Goal: Find specific page/section: Find specific page/section

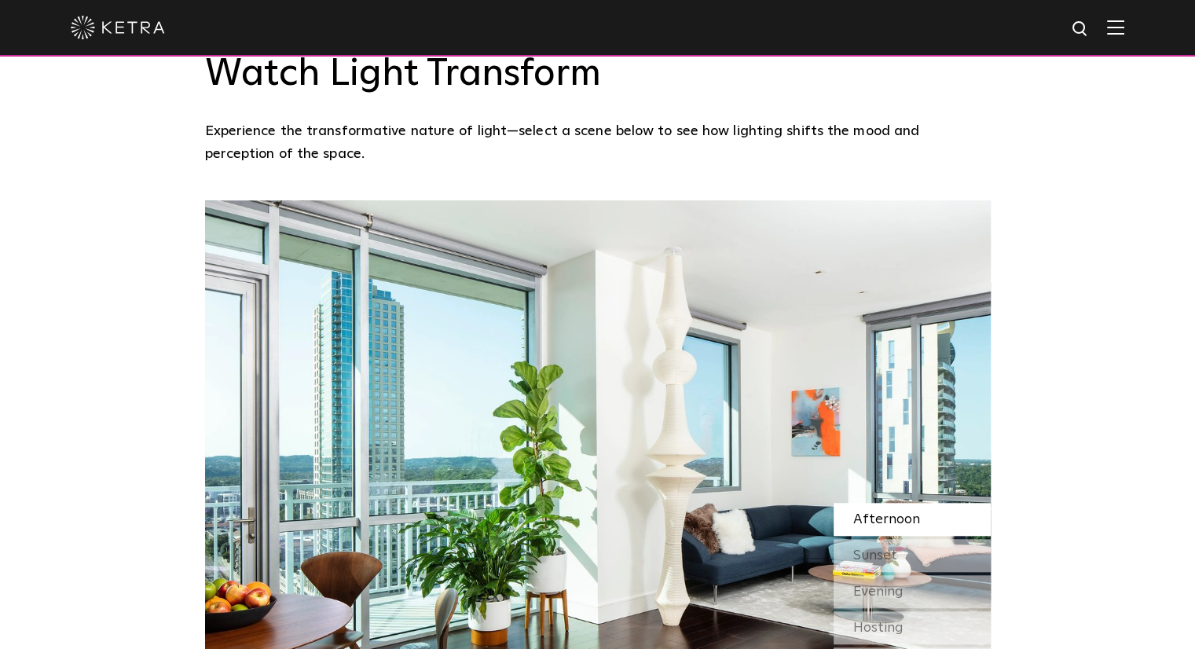
scroll to position [1268, 0]
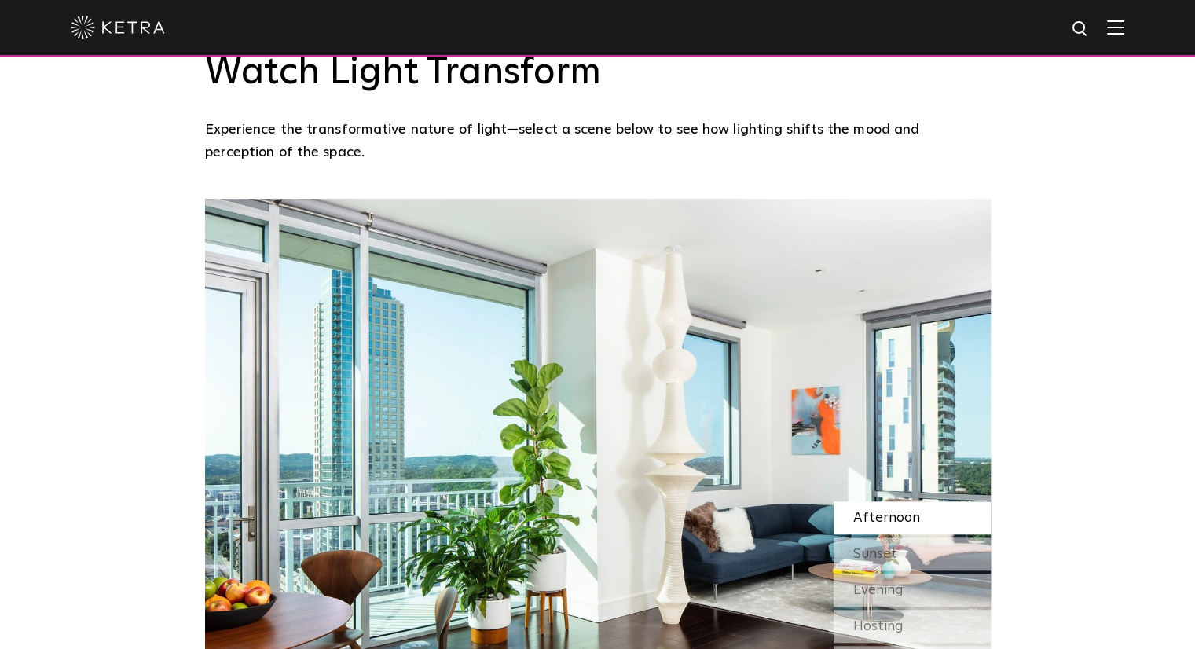
click at [1124, 38] on div at bounding box center [597, 27] width 1053 height 55
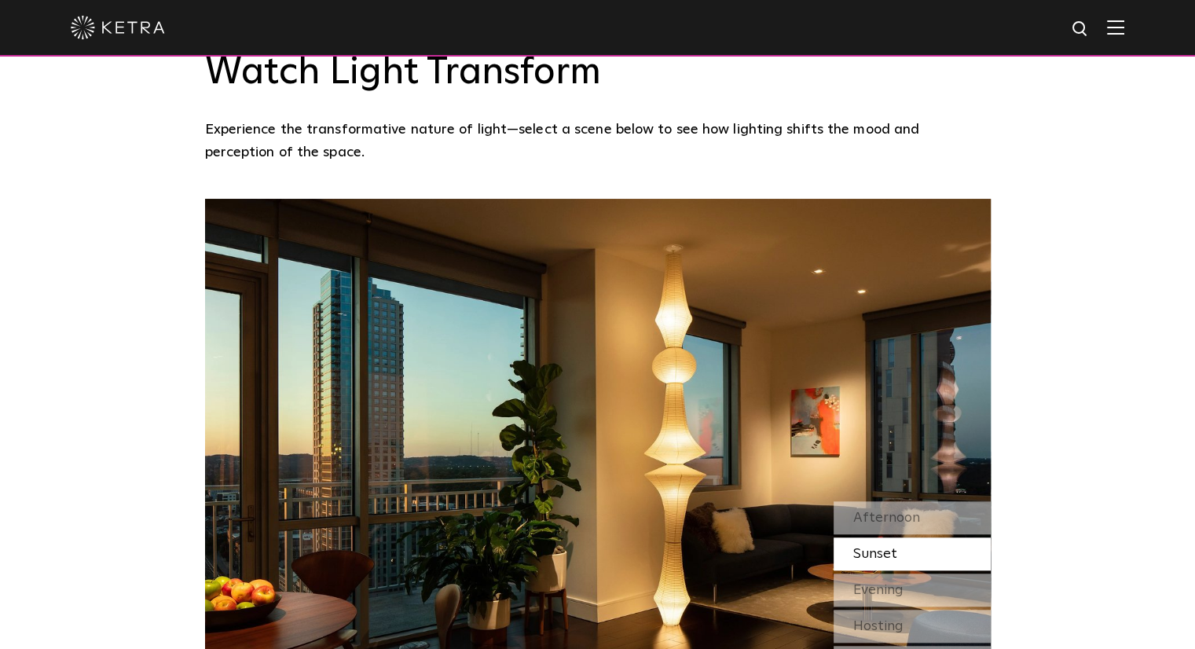
click at [1124, 27] on img at bounding box center [1115, 27] width 17 height 15
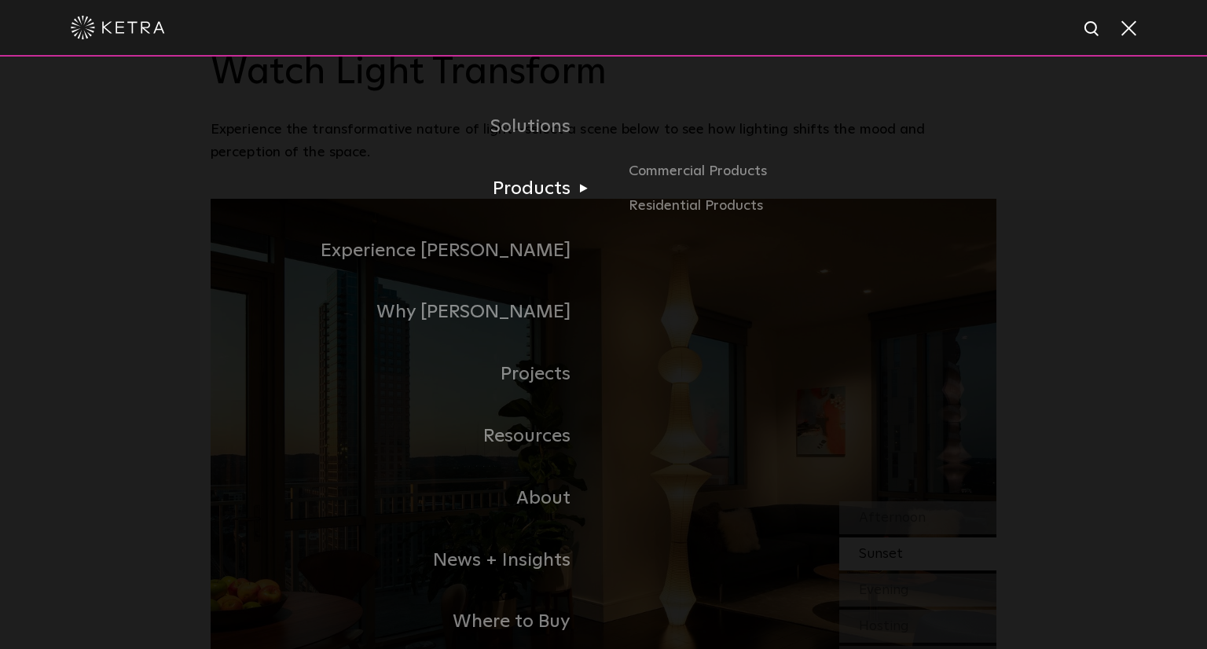
click at [541, 185] on link "Products" at bounding box center [407, 189] width 393 height 62
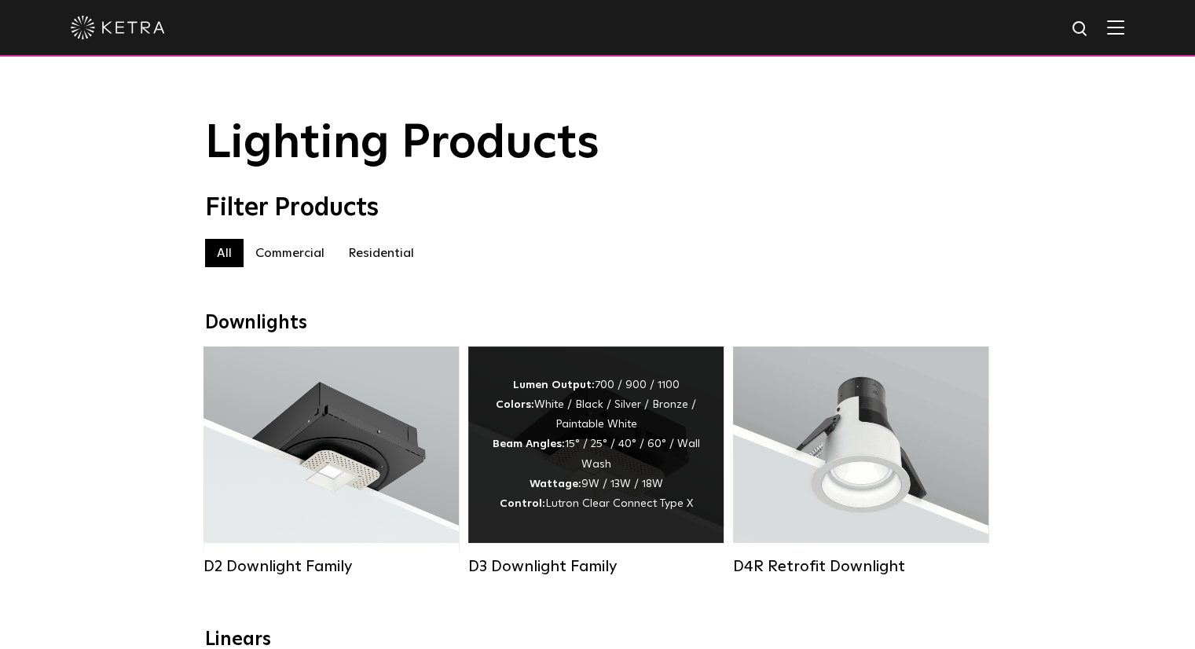
scroll to position [200, 0]
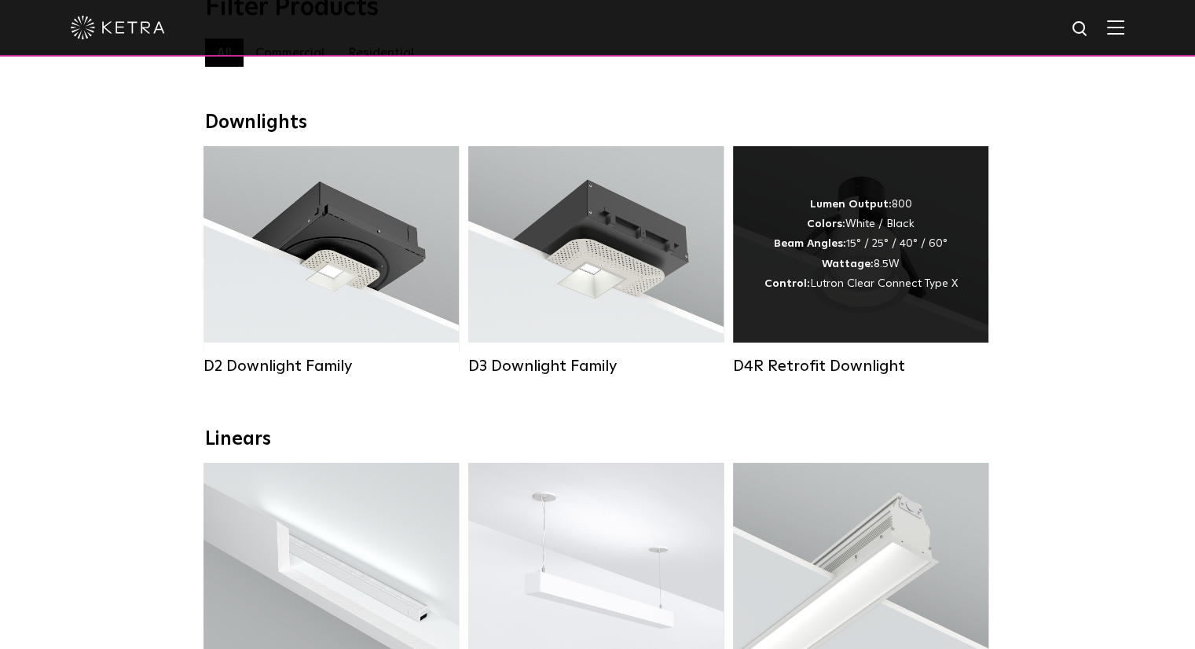
drag, startPoint x: 843, startPoint y: 318, endPoint x: 867, endPoint y: 287, distance: 39.8
click at [867, 287] on span "Lutron Clear Connect Type X" at bounding box center [884, 283] width 148 height 11
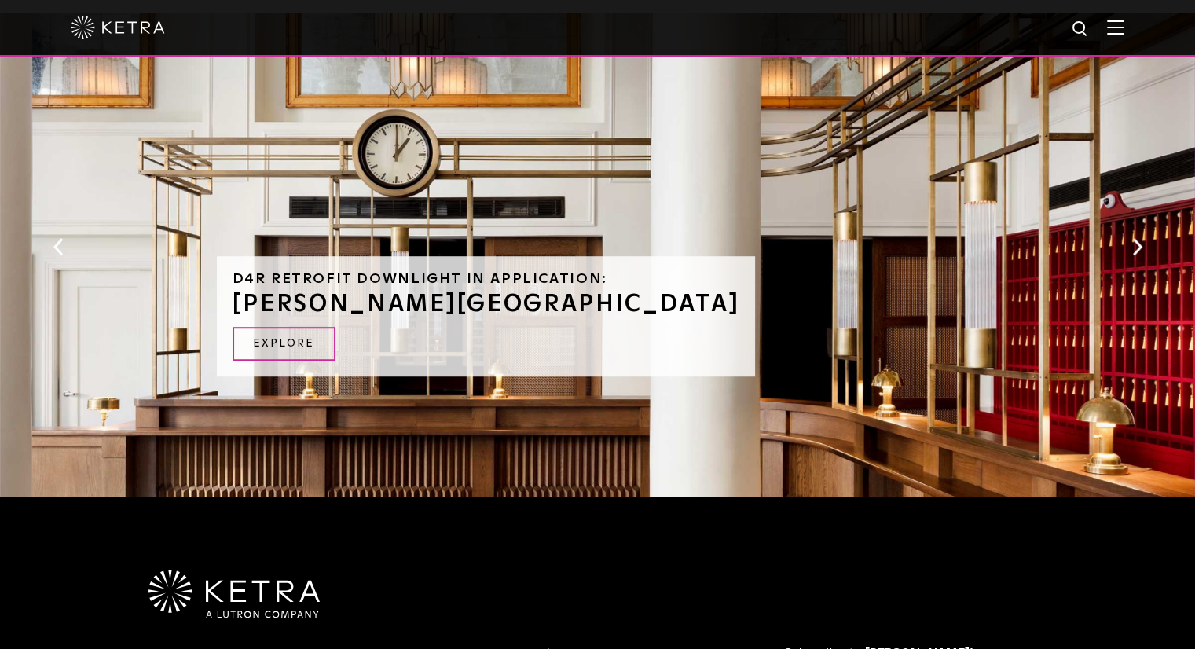
scroll to position [1301, 0]
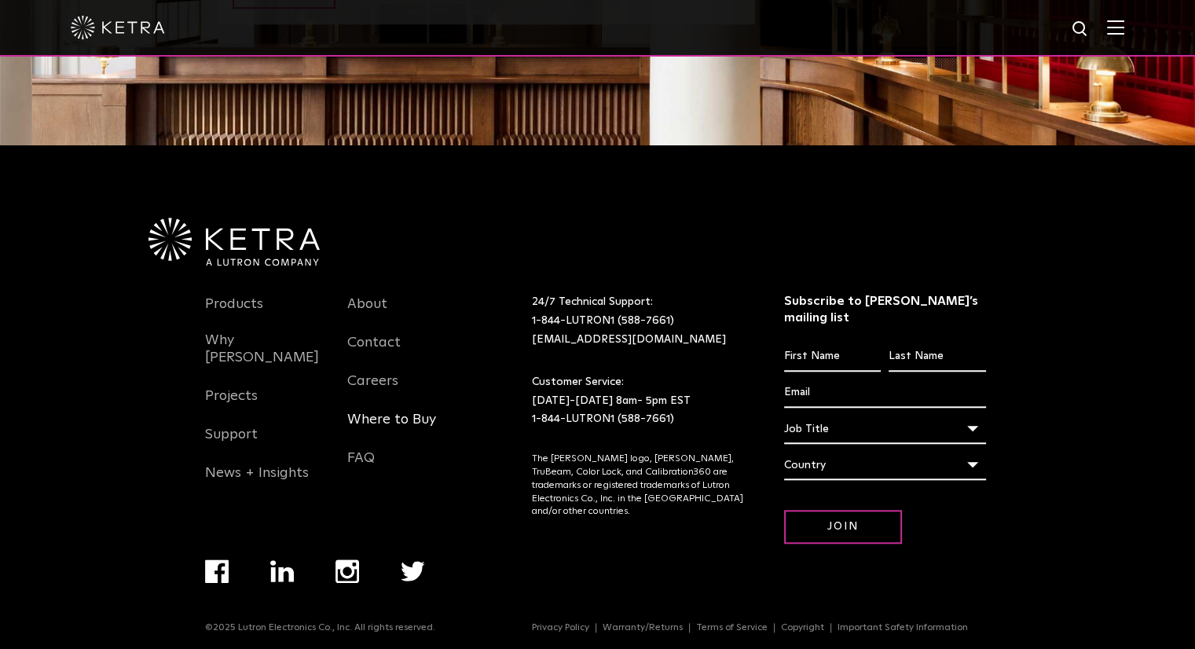
click at [385, 416] on link "Where to Buy" at bounding box center [391, 429] width 89 height 36
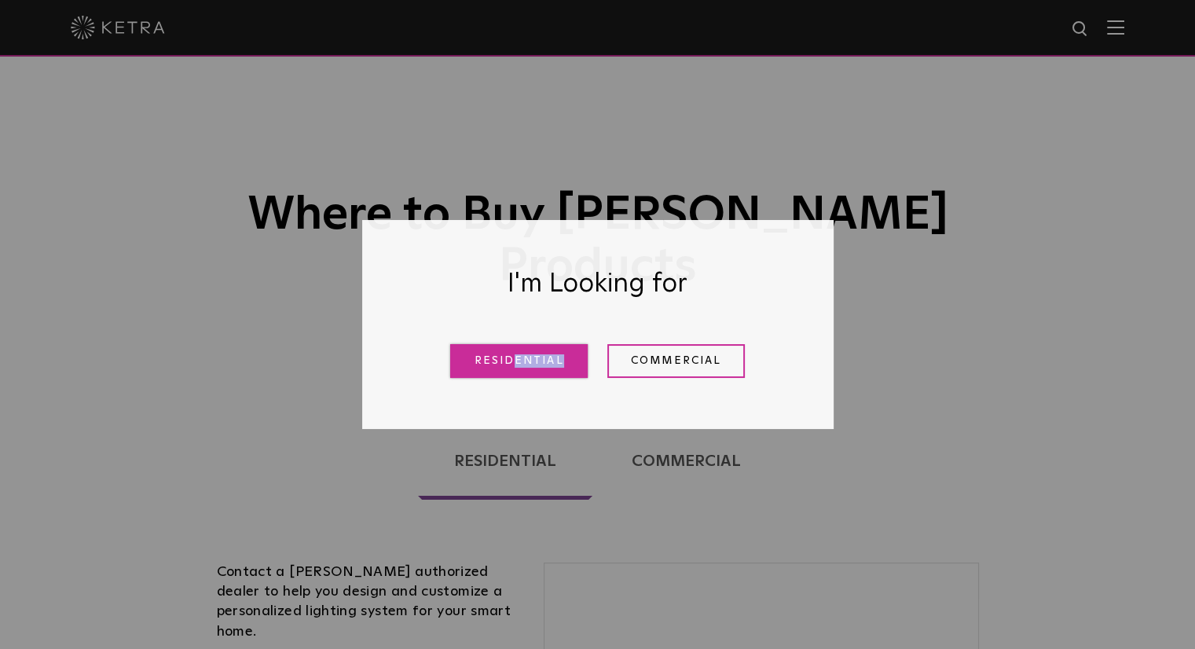
drag, startPoint x: 517, startPoint y: 386, endPoint x: 514, endPoint y: 365, distance: 21.4
click at [514, 365] on div "Residential Commercial" at bounding box center [597, 360] width 393 height 57
click at [514, 365] on link "Residential" at bounding box center [518, 361] width 137 height 34
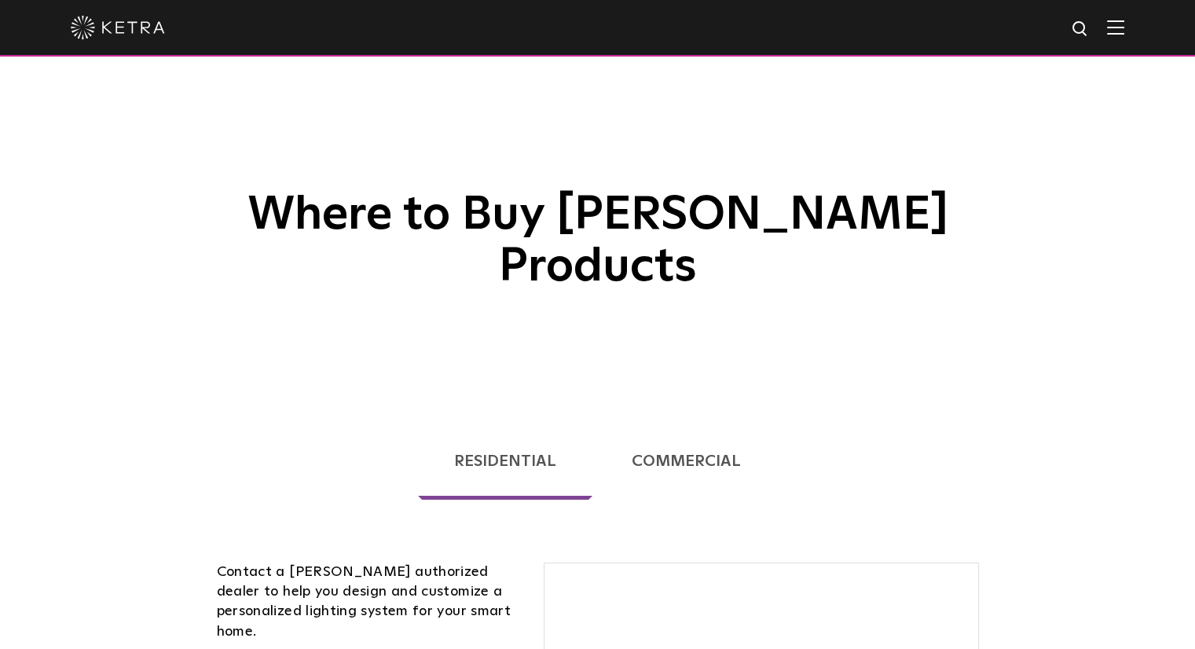
click at [575, 320] on span "Where to Buy [PERSON_NAME] Products Loading... Residential Commercial Contact a…" at bounding box center [597, 634] width 1195 height 1268
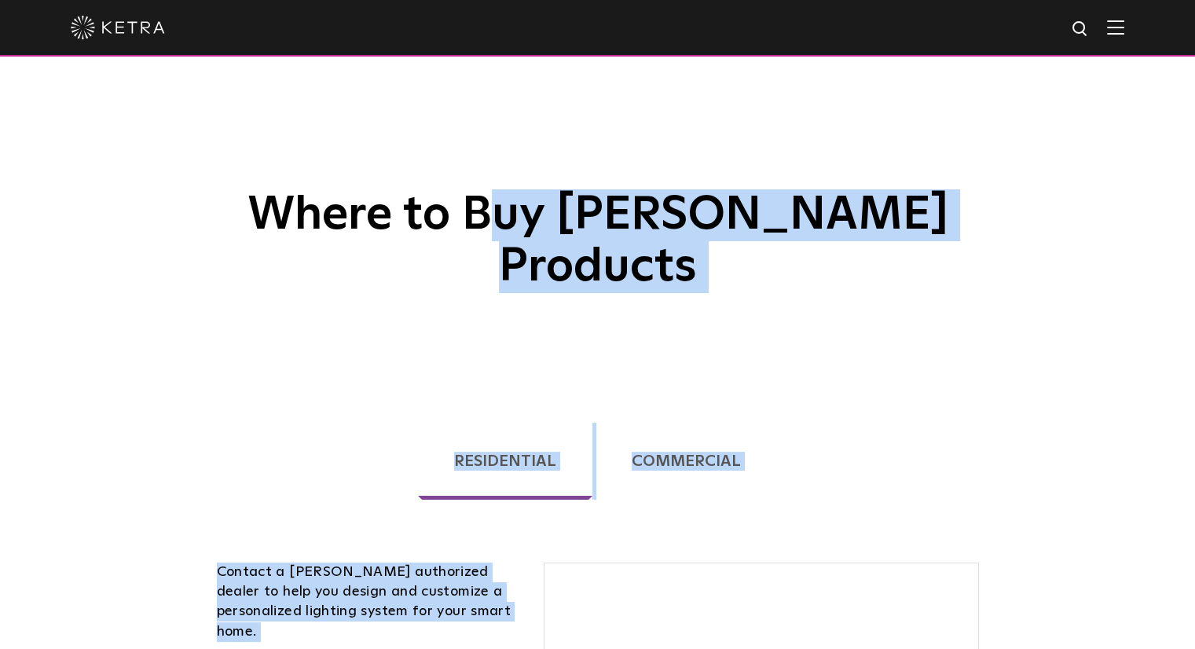
scroll to position [401, 0]
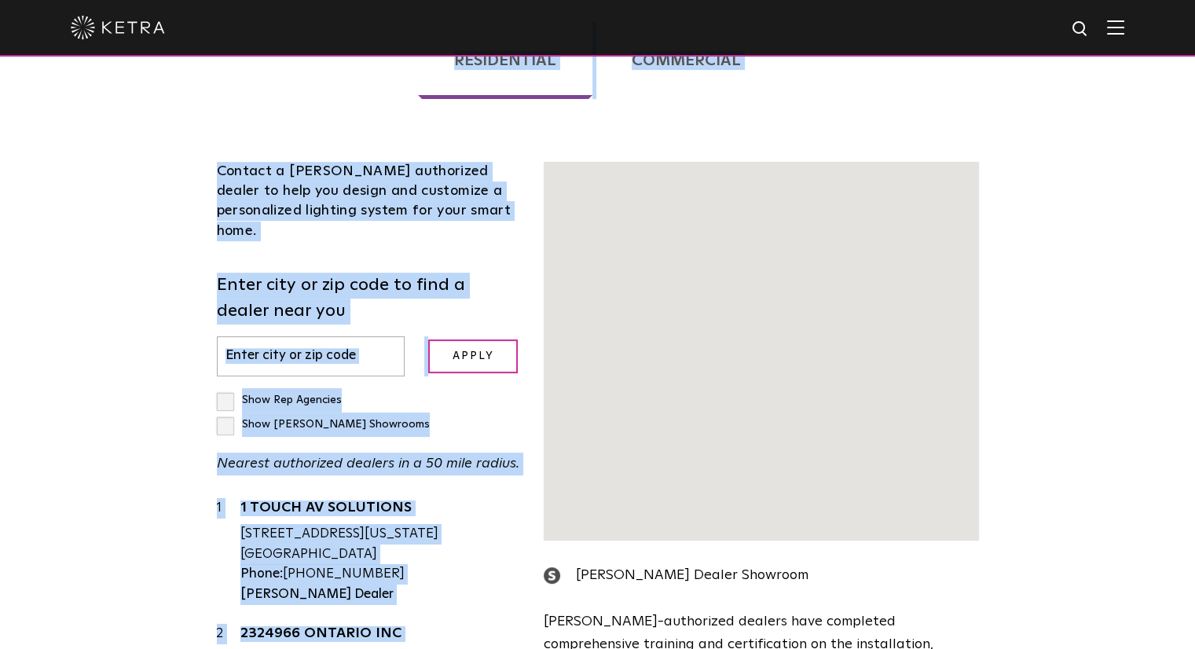
click at [1063, 346] on div "Loading... Residential Commercial Contact a Ketra authorized dealer to help you…" at bounding box center [597, 431] width 1195 height 873
click at [104, 378] on div "Loading... Residential Commercial Contact a Ketra authorized dealer to help you…" at bounding box center [597, 431] width 1195 height 873
click at [380, 336] on input "text" at bounding box center [311, 356] width 189 height 40
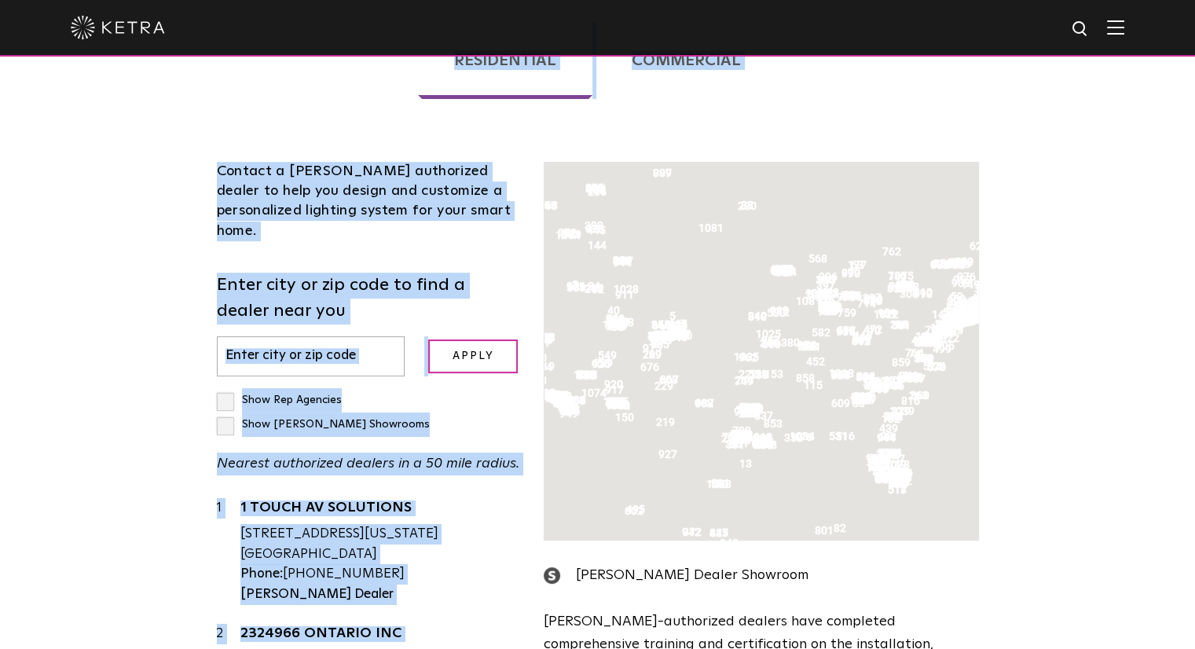
click at [383, 170] on div "Contact a Ketra authorized dealer to help you design and customize a personaliz…" at bounding box center [369, 495] width 328 height 666
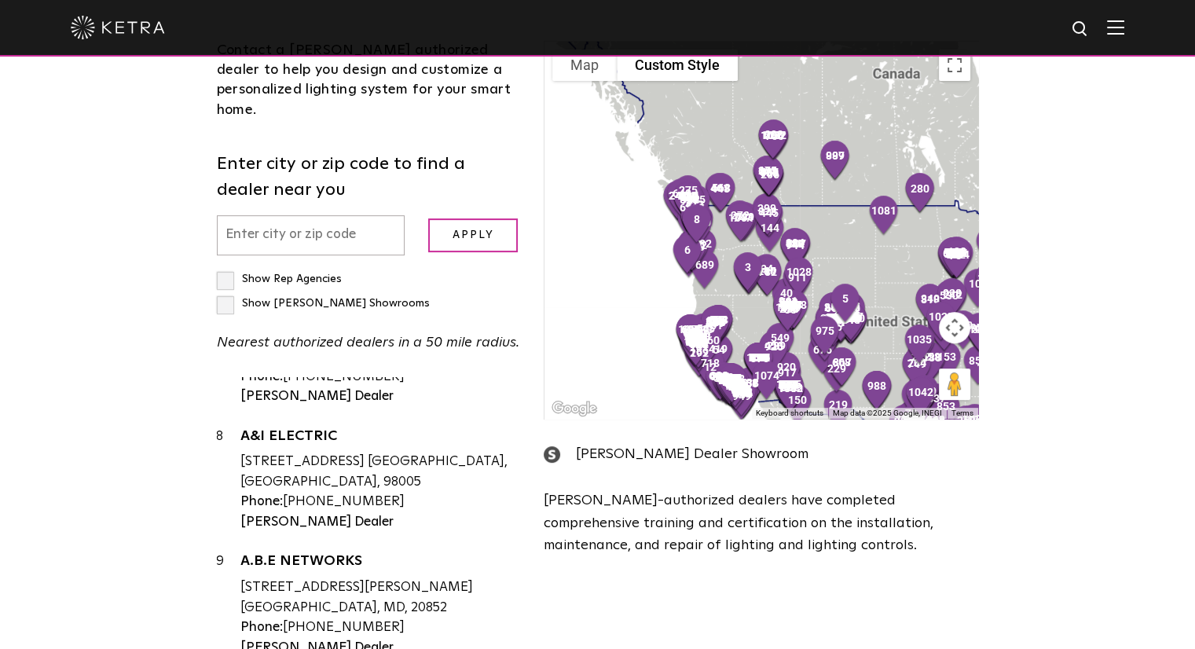
scroll to position [522, 0]
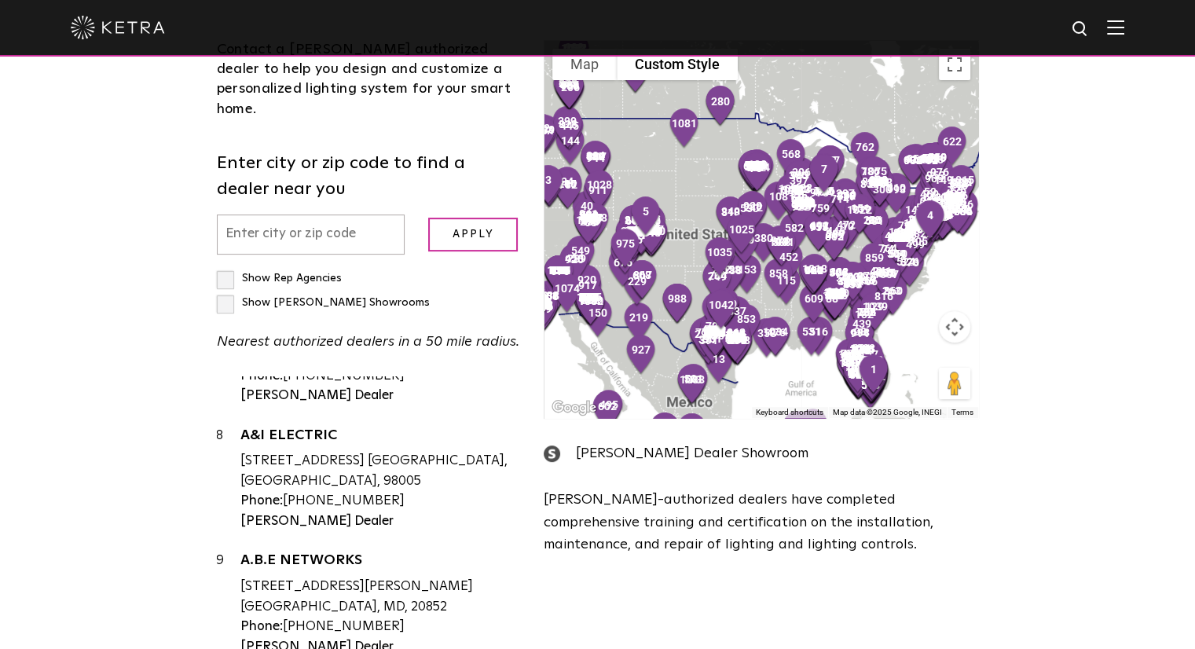
drag, startPoint x: 957, startPoint y: 134, endPoint x: 759, endPoint y: 45, distance: 217.3
click at [759, 45] on body "Solutions Commercial Residential Products Commercial Products Residential Produ…" at bounding box center [597, 371] width 1195 height 1787
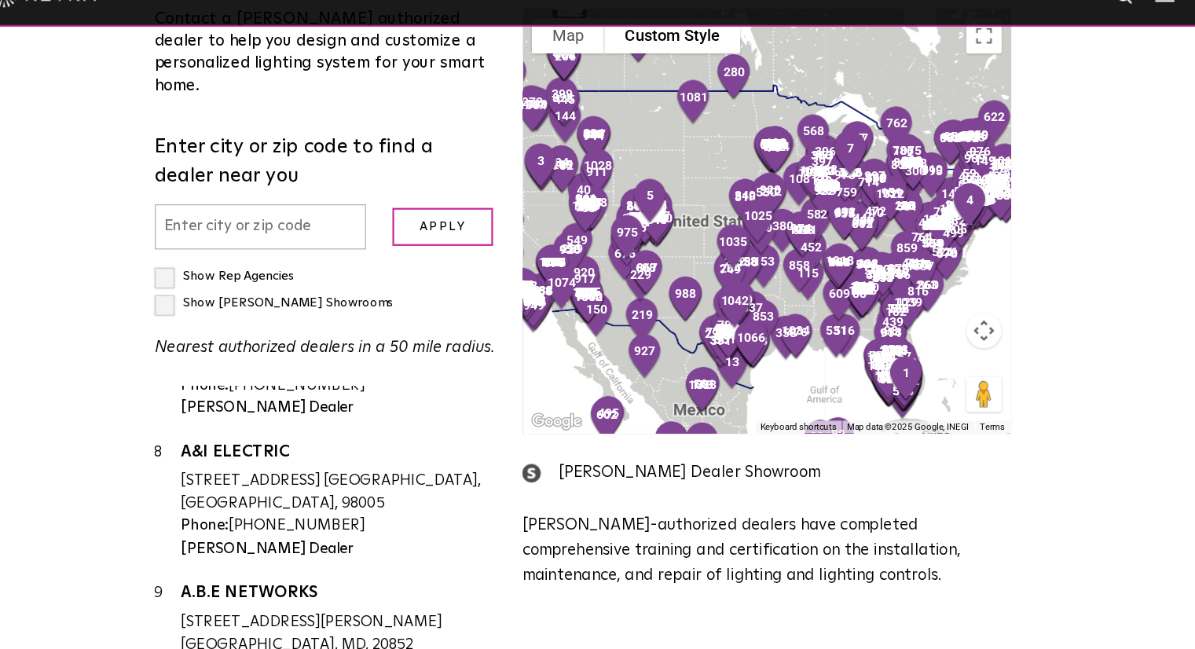
click at [356, 214] on input "text" at bounding box center [311, 234] width 189 height 40
type input "78704"
click at [428, 218] on input "Apply" at bounding box center [473, 235] width 90 height 34
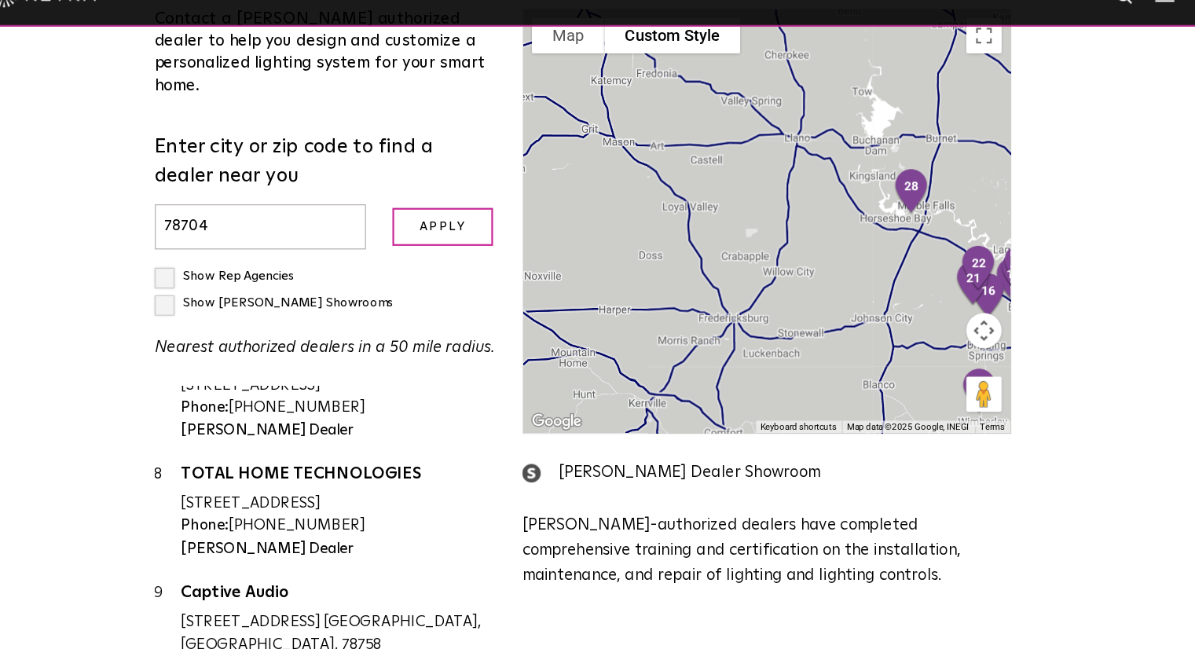
drag, startPoint x: 645, startPoint y: 199, endPoint x: 865, endPoint y: 294, distance: 239.6
click at [865, 294] on div at bounding box center [760, 229] width 433 height 377
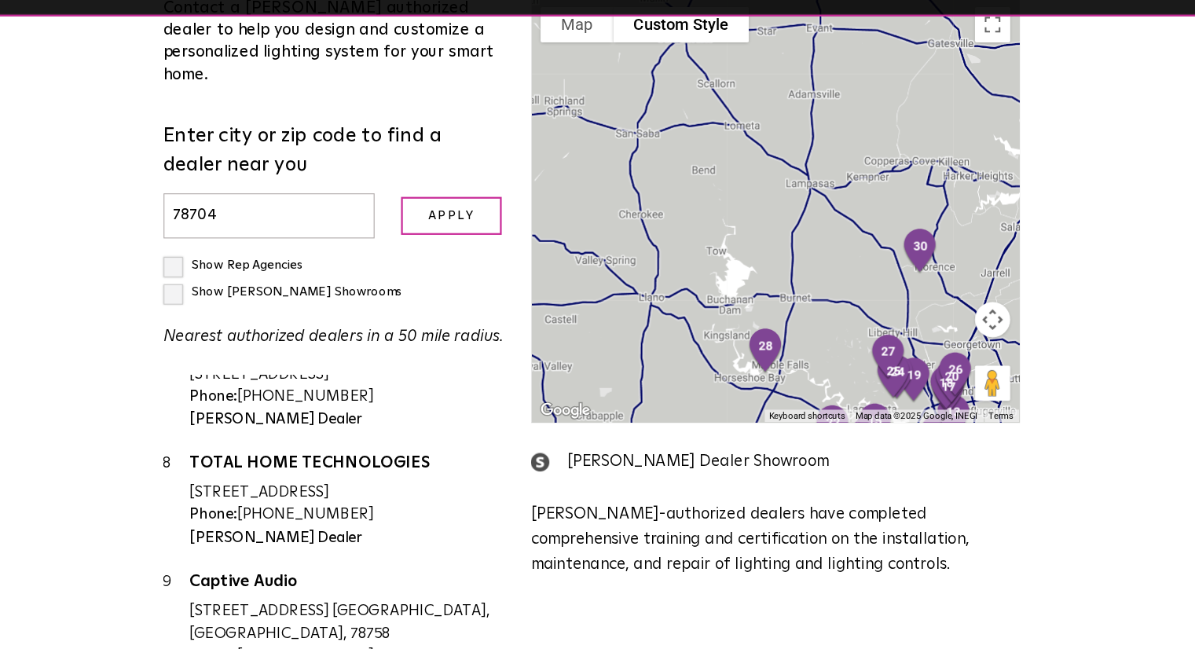
drag, startPoint x: 810, startPoint y: 156, endPoint x: 665, endPoint y: 313, distance: 214.6
click at [665, 313] on div at bounding box center [760, 229] width 433 height 377
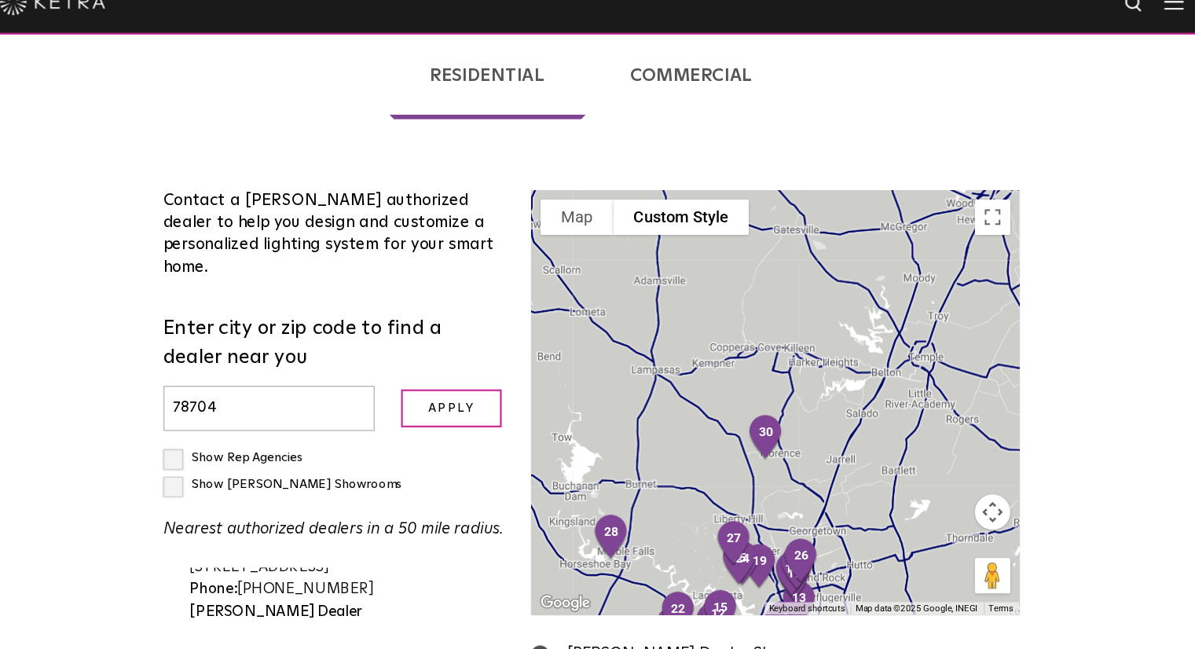
scroll to position [368, 0]
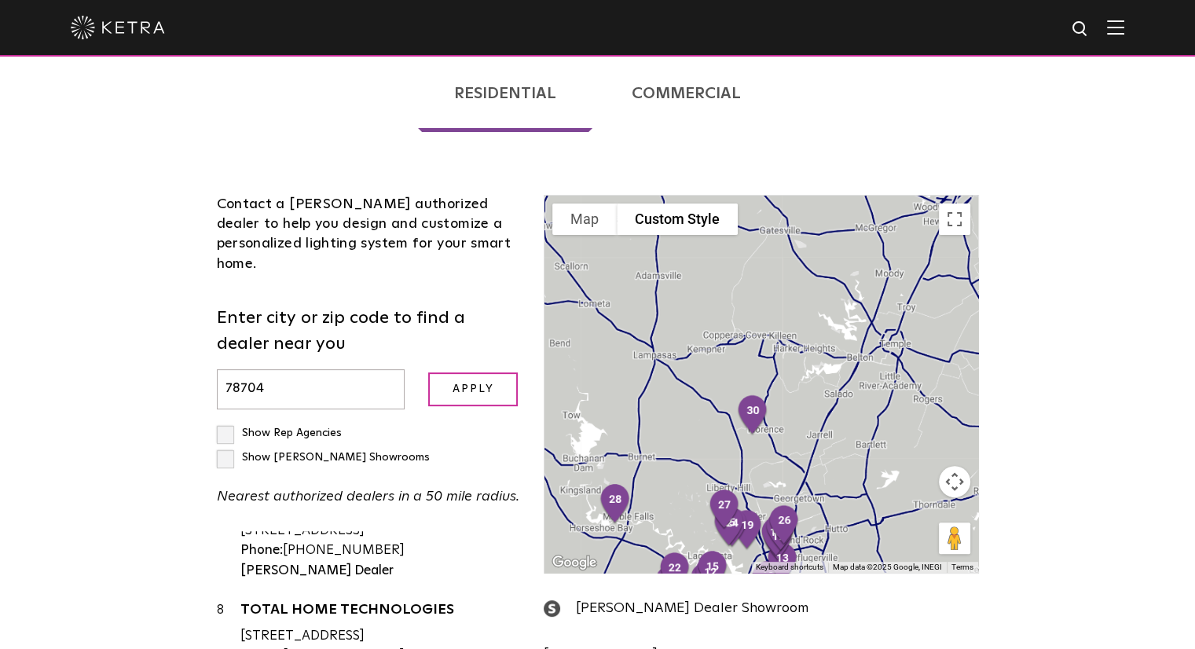
click at [952, 466] on button "Map camera controls" at bounding box center [954, 481] width 31 height 31
click at [909, 505] on button "Zoom out" at bounding box center [914, 520] width 31 height 31
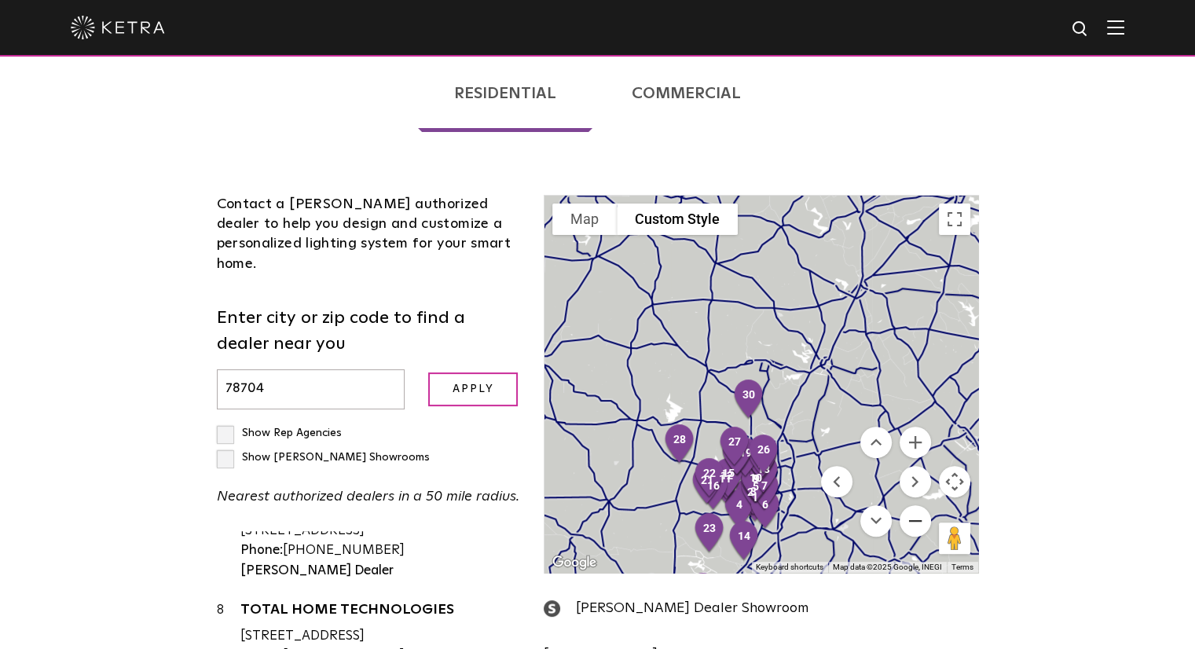
click at [909, 505] on button "Zoom out" at bounding box center [914, 520] width 31 height 31
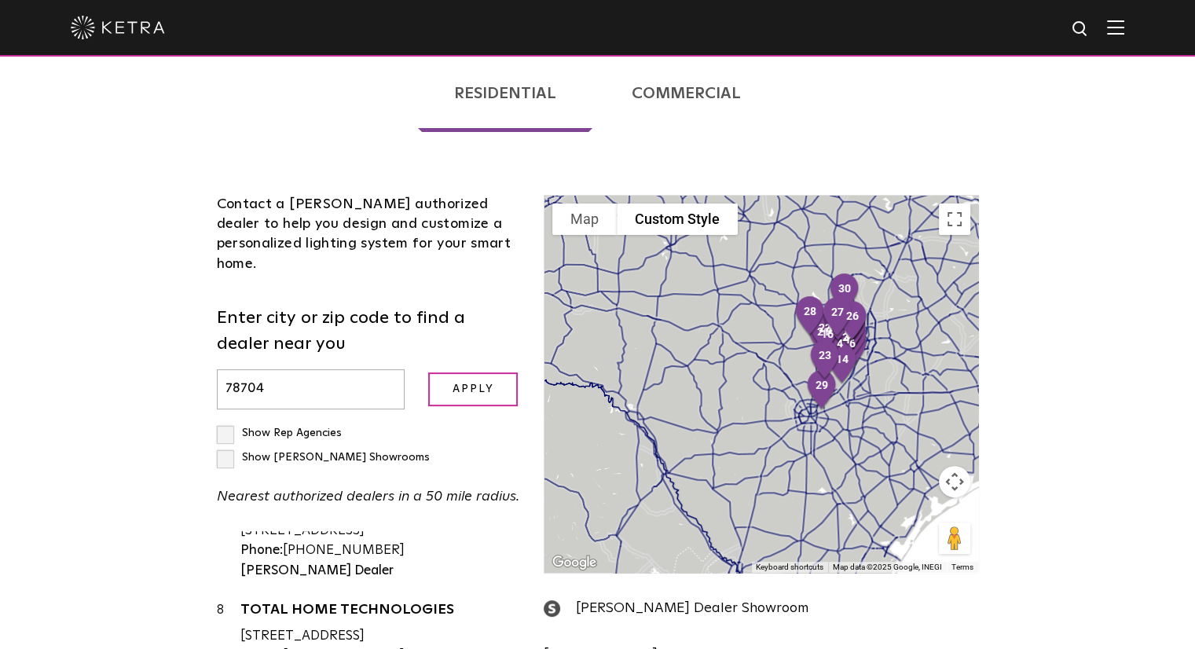
drag, startPoint x: 826, startPoint y: 304, endPoint x: 924, endPoint y: 207, distance: 137.8
click at [924, 207] on div at bounding box center [760, 384] width 433 height 377
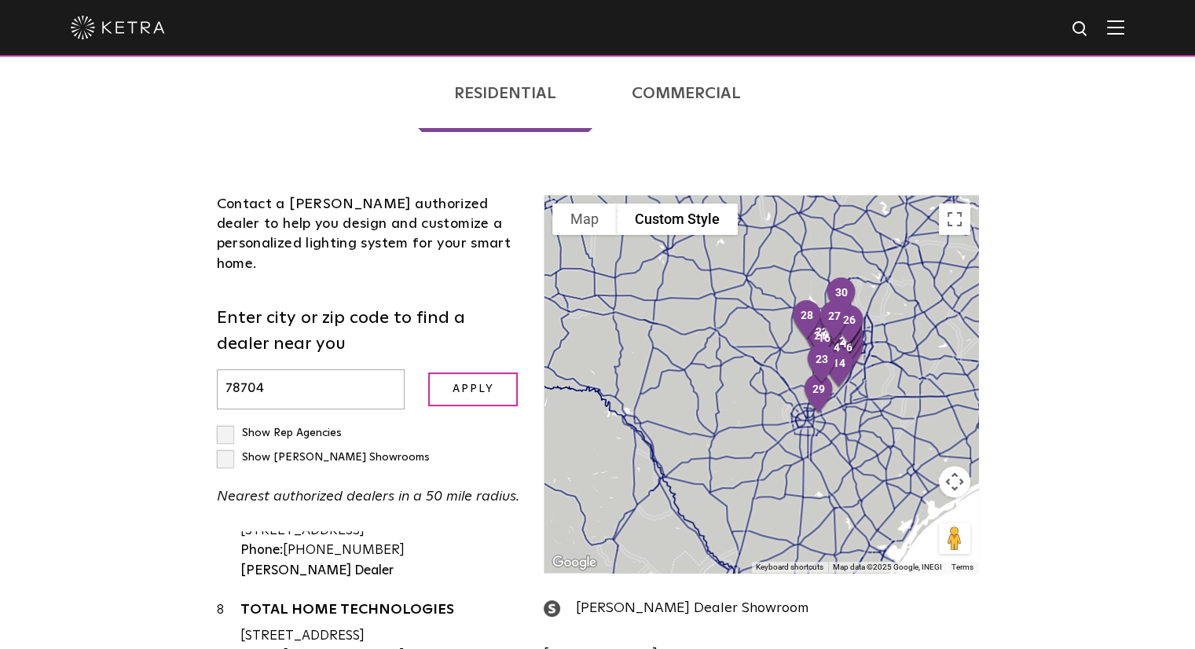
click at [952, 466] on button "Map camera controls" at bounding box center [954, 481] width 31 height 31
click at [914, 505] on button "Zoom out" at bounding box center [914, 520] width 31 height 31
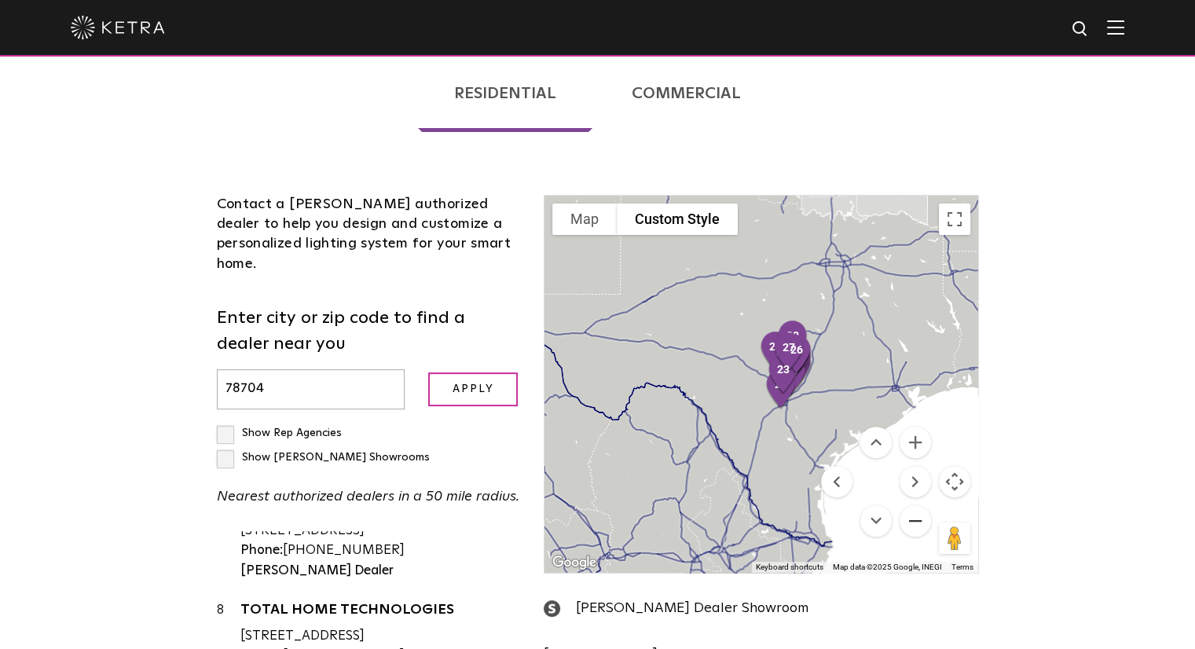
click at [914, 505] on button "Zoom out" at bounding box center [914, 520] width 31 height 31
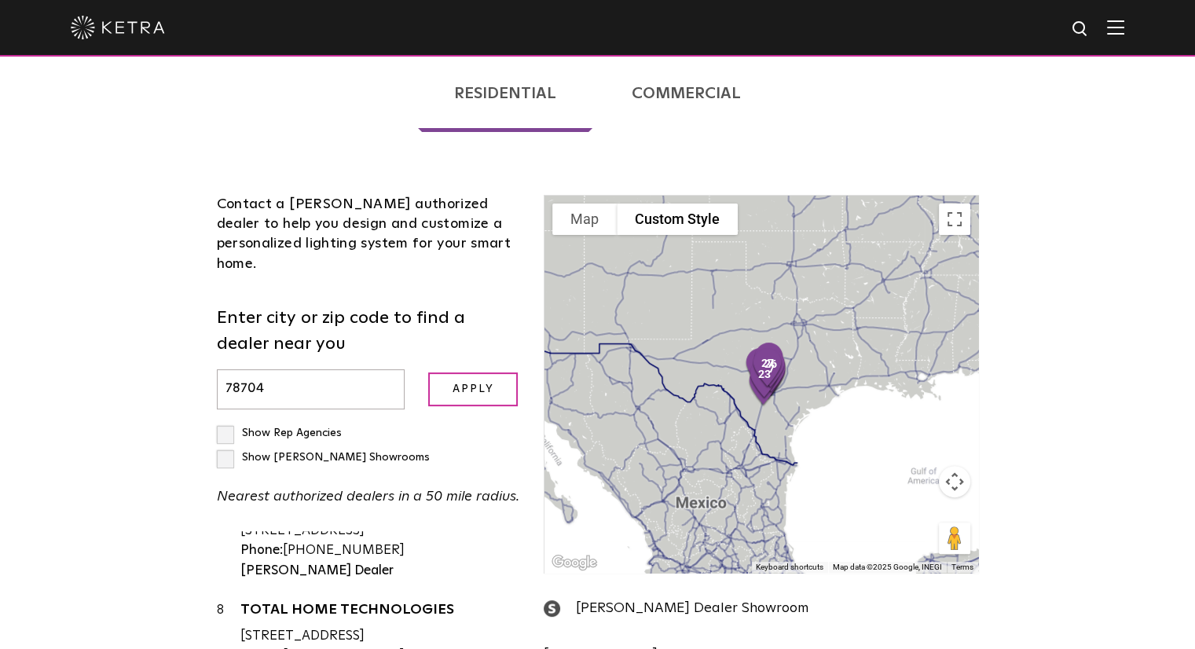
click at [908, 372] on div at bounding box center [760, 384] width 433 height 377
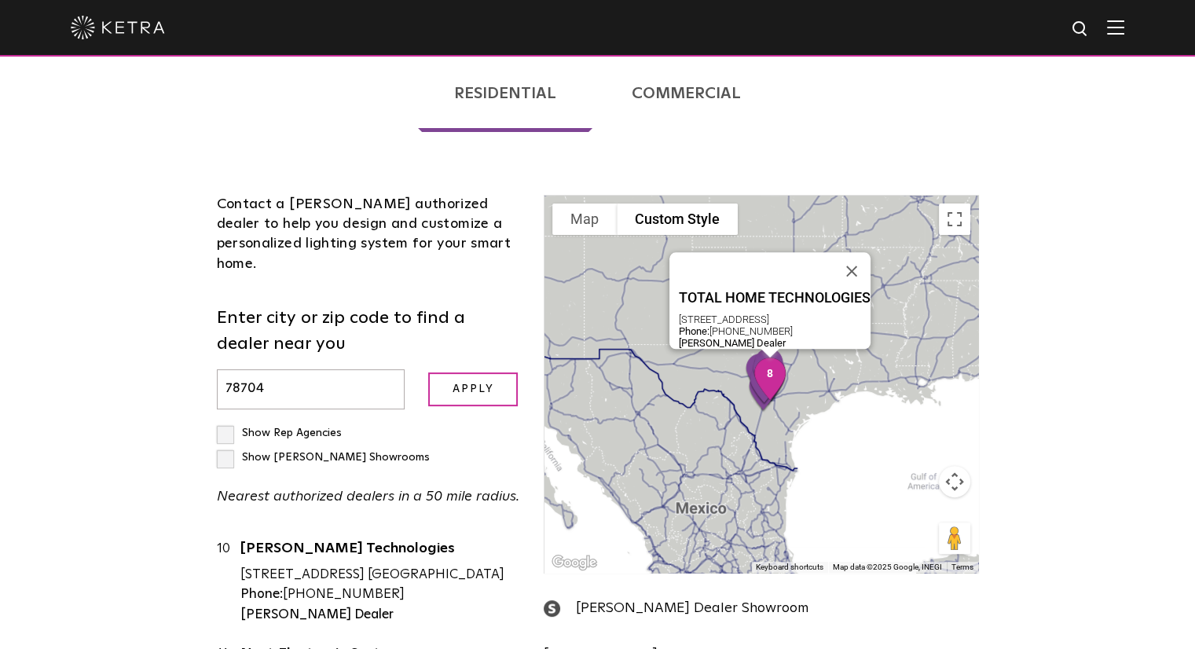
scroll to position [1076, 0]
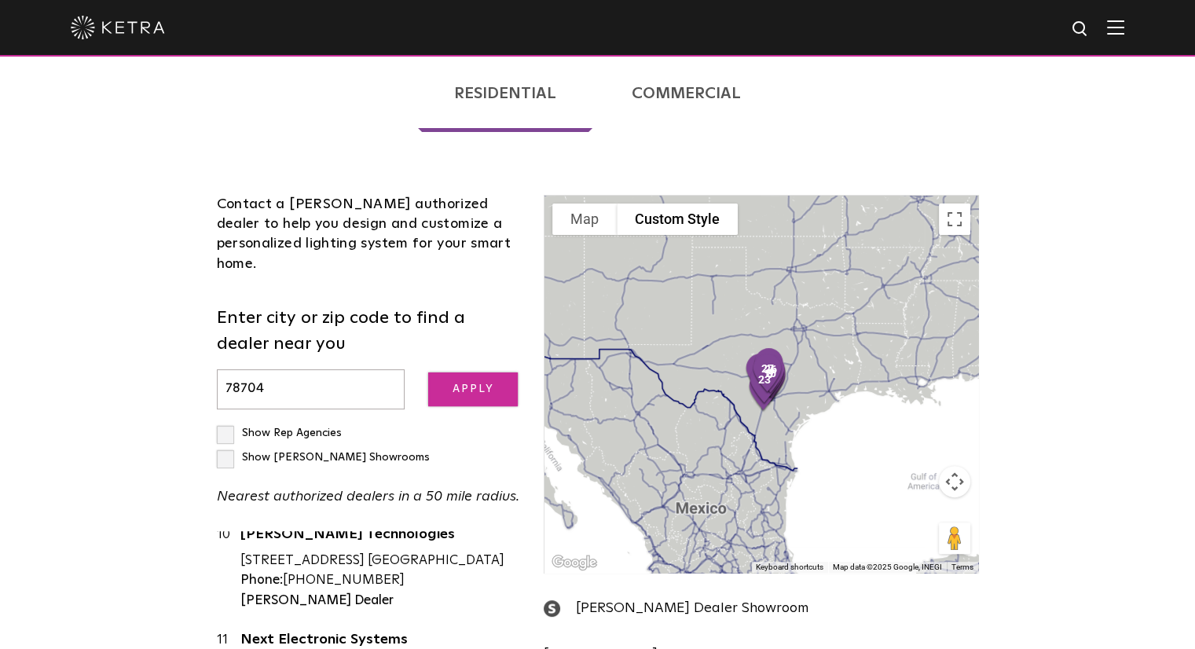
click at [471, 372] on input "Apply" at bounding box center [473, 389] width 90 height 34
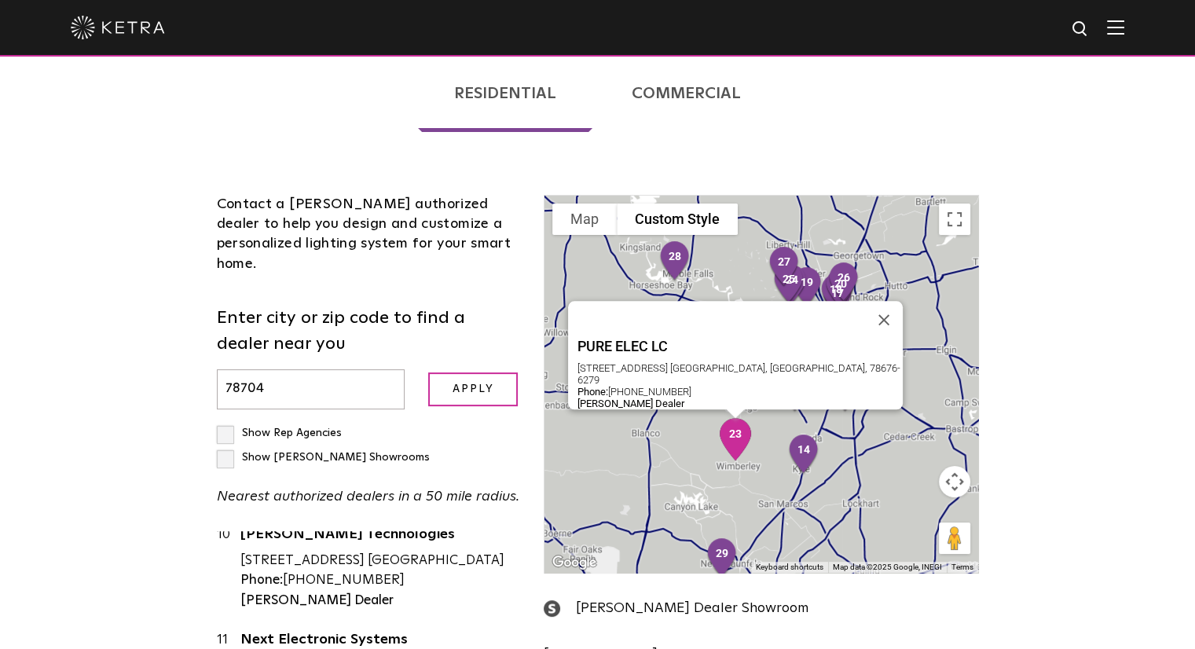
click at [733, 412] on img "23" at bounding box center [736, 439] width 46 height 55
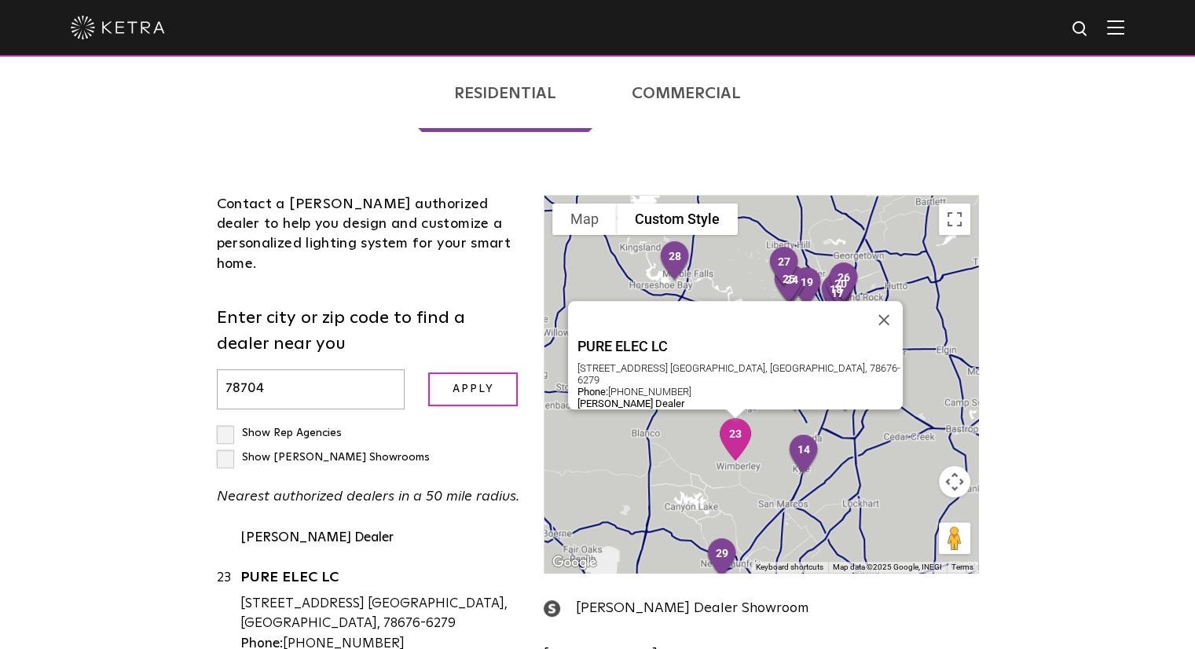
scroll to position [2605, 0]
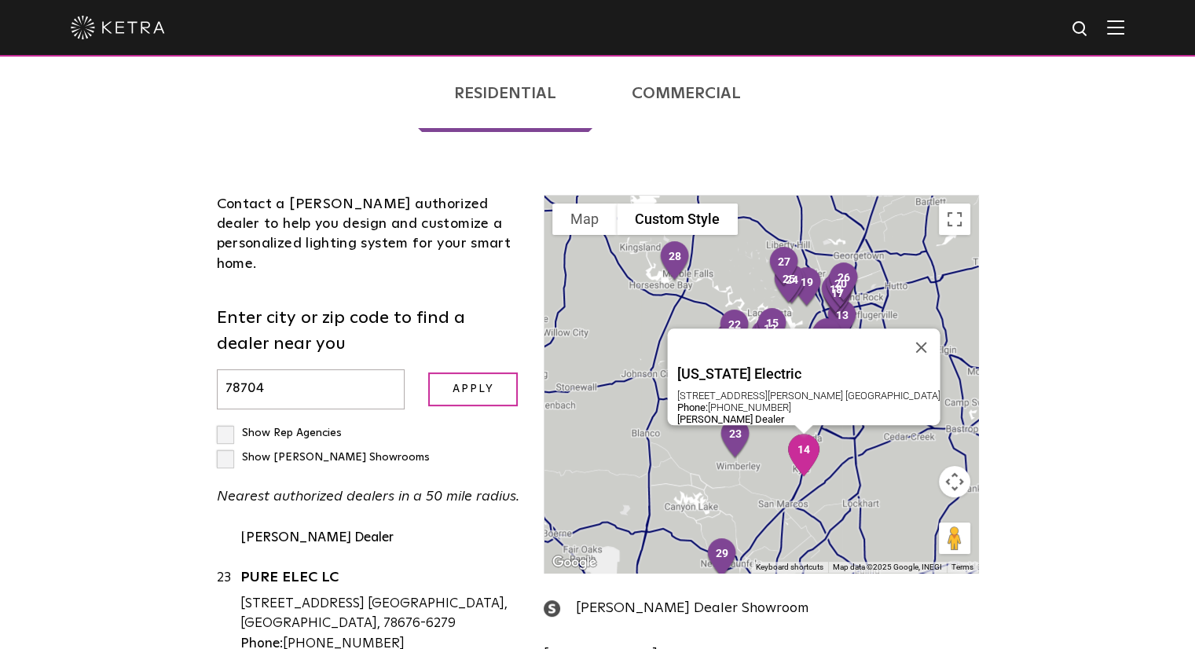
click at [805, 427] on img "14" at bounding box center [804, 454] width 46 height 55
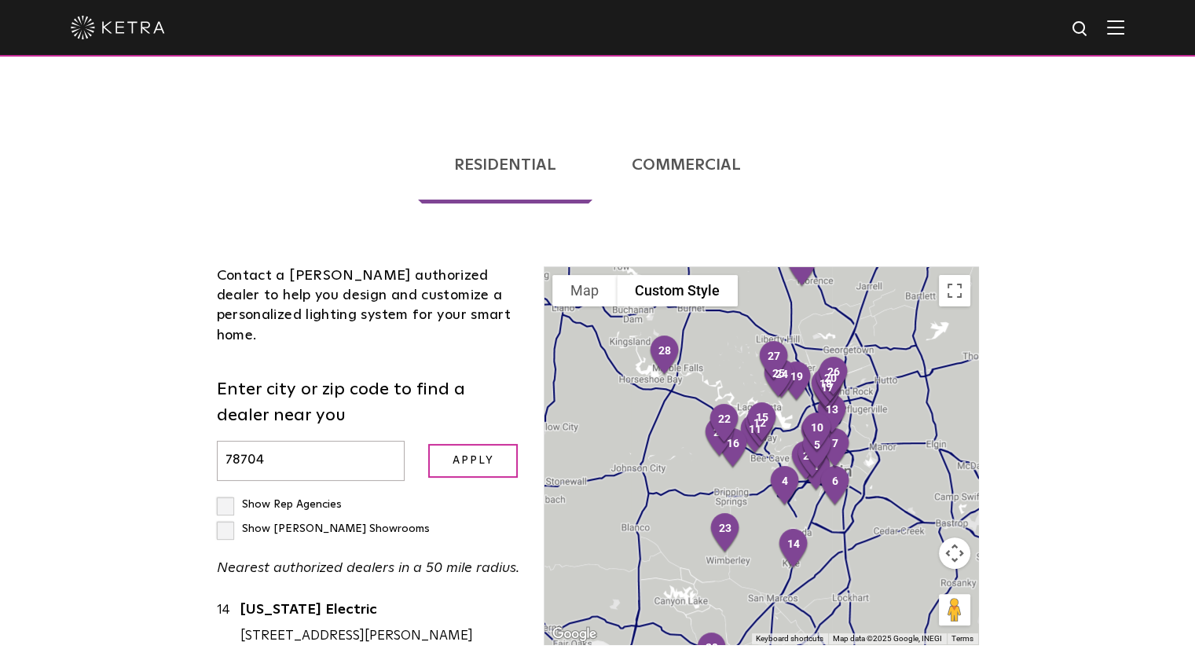
scroll to position [0, 0]
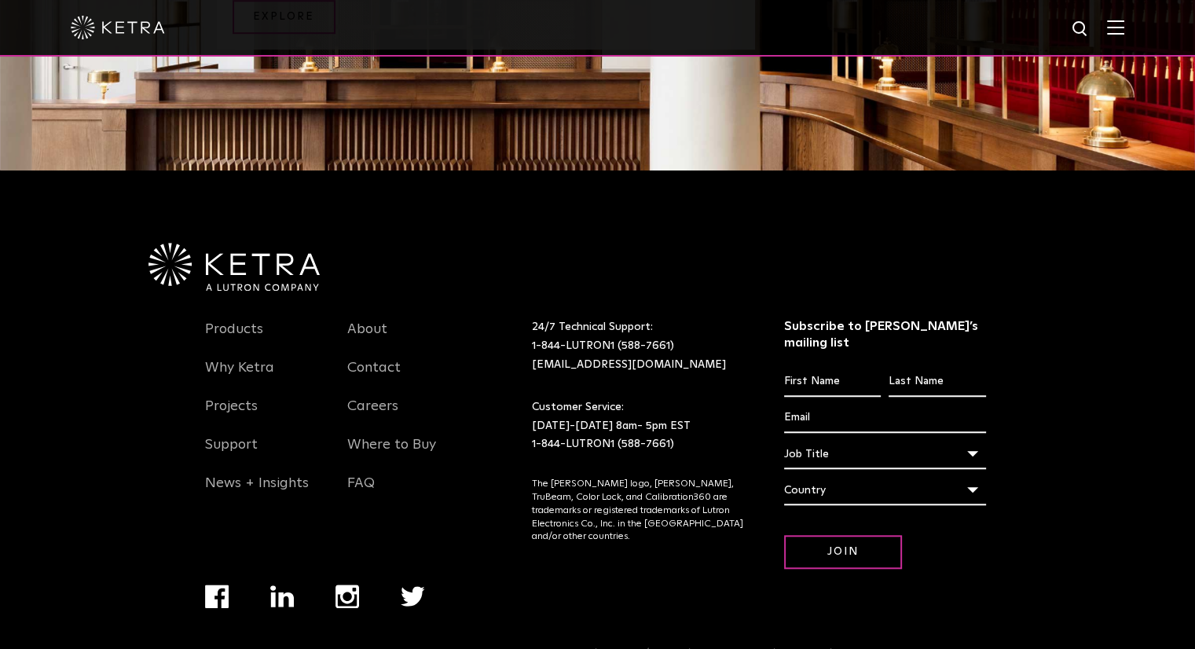
scroll to position [1301, 0]
